Goal: Information Seeking & Learning: Learn about a topic

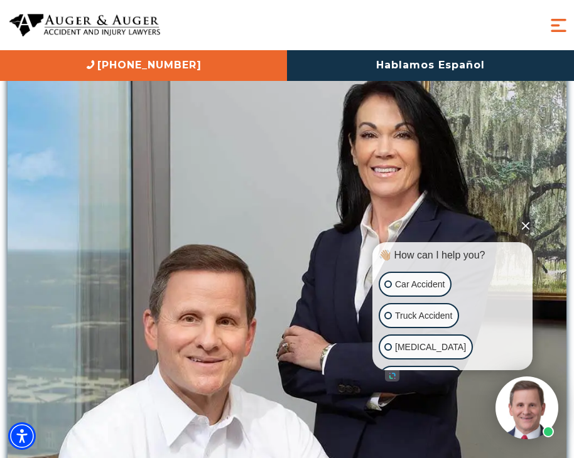
scroll to position [628, 0]
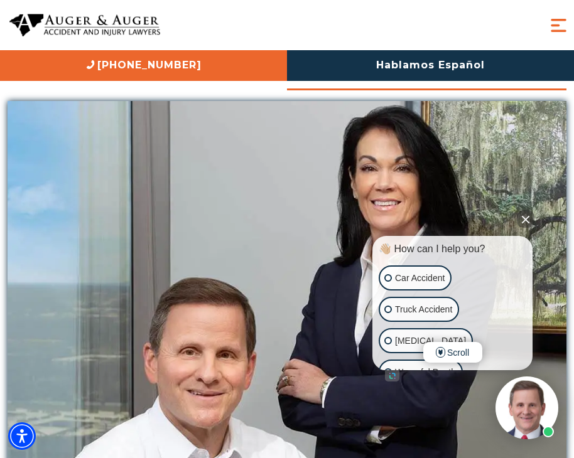
click at [528, 220] on button "Close Intaker Chat Widget" at bounding box center [526, 219] width 18 height 18
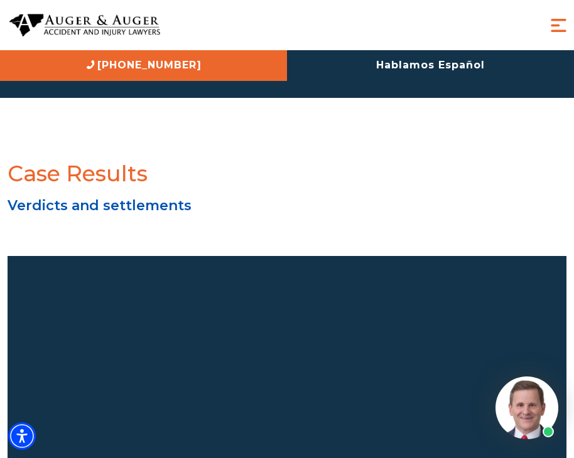
scroll to position [3391, 0]
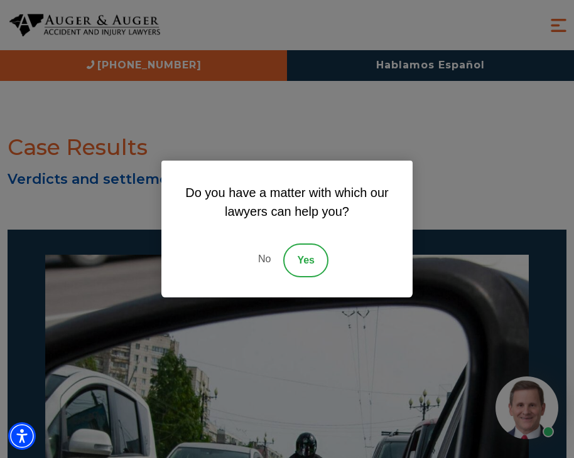
click at [263, 261] on link "No" at bounding box center [265, 261] width 38 height 34
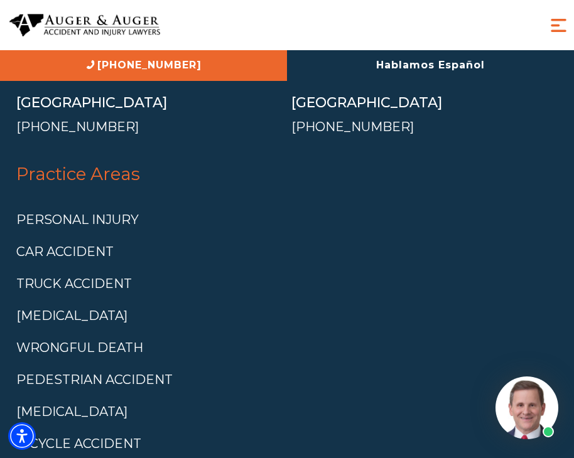
scroll to position [8541, 0]
